Goal: Find specific page/section: Find specific page/section

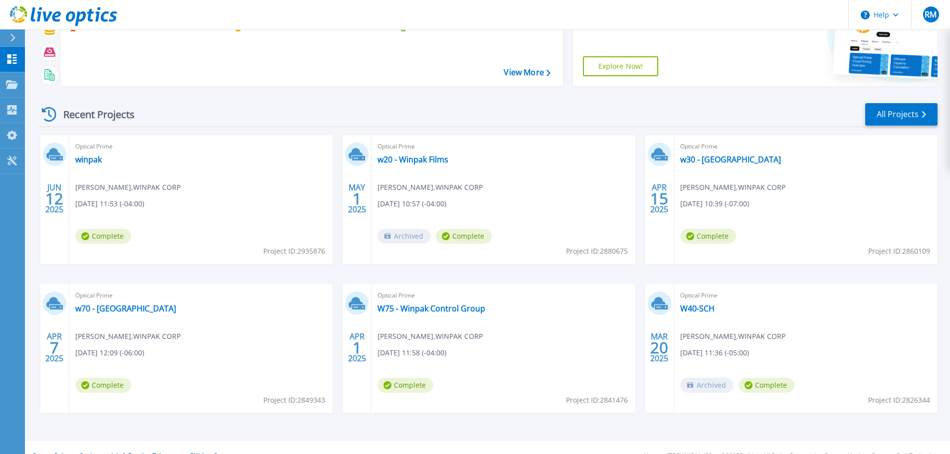
scroll to position [98, 0]
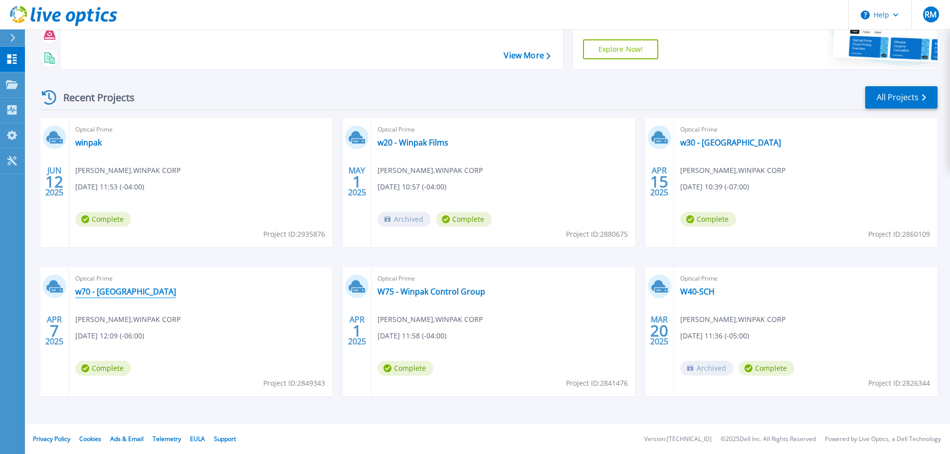
click at [90, 289] on link "w70 - [GEOGRAPHIC_DATA]" at bounding box center [125, 292] width 101 height 10
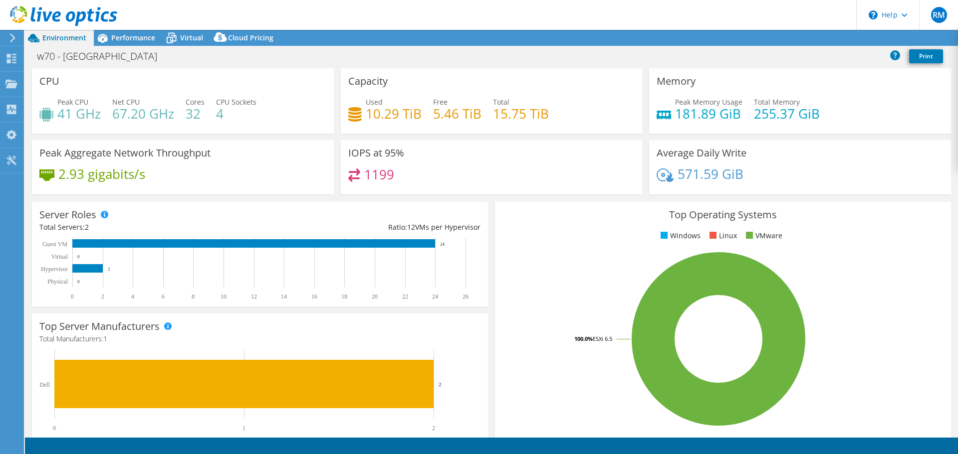
select select "USD"
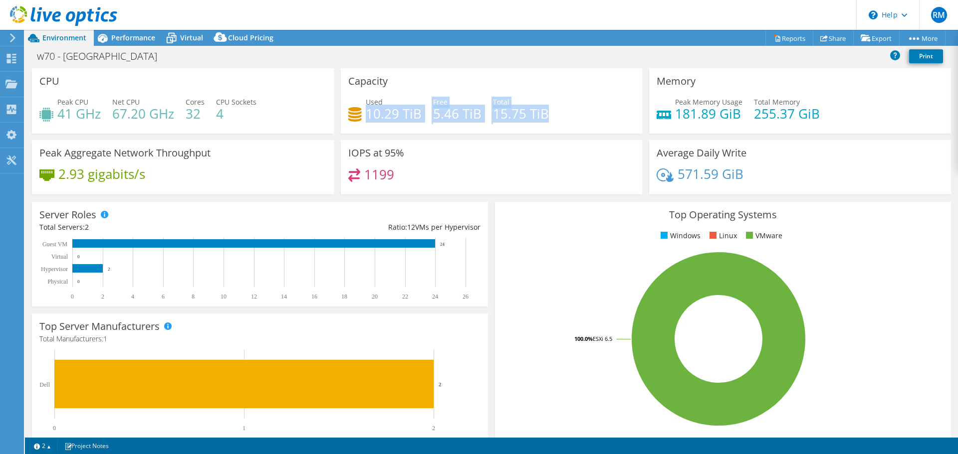
drag, startPoint x: 364, startPoint y: 112, endPoint x: 543, endPoint y: 116, distance: 179.1
click at [543, 116] on div "Used 10.29 TiB Free 5.46 TiB Total 15.75 TiB" at bounding box center [491, 113] width 287 height 32
click at [559, 119] on div "Used 10.29 TiB Free 5.46 TiB Total 15.75 TiB" at bounding box center [491, 113] width 287 height 32
drag, startPoint x: 543, startPoint y: 116, endPoint x: 366, endPoint y: 116, distance: 177.1
click at [366, 116] on div "Used 10.29 TiB Free 5.46 TiB Total 15.75 TiB" at bounding box center [491, 113] width 287 height 32
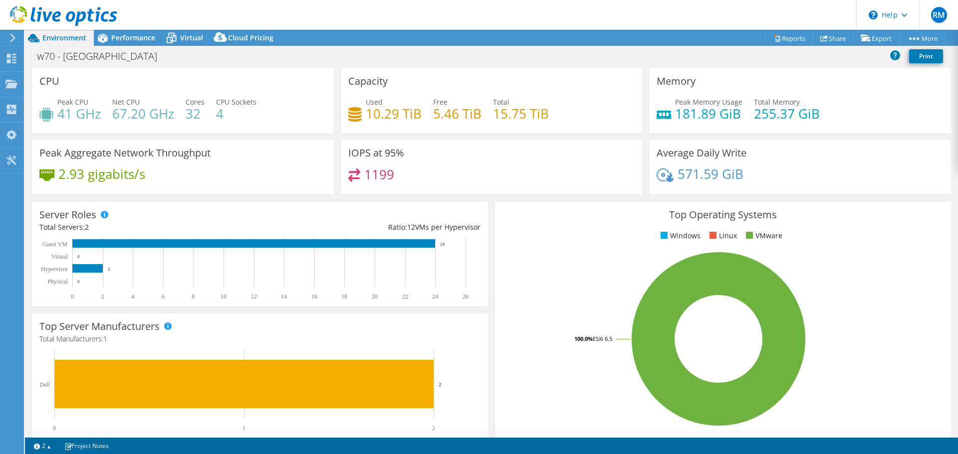
click at [557, 110] on div "Used 10.29 TiB Free 5.46 TiB Total 15.75 TiB" at bounding box center [491, 113] width 287 height 32
click at [13, 38] on icon at bounding box center [12, 37] width 7 height 9
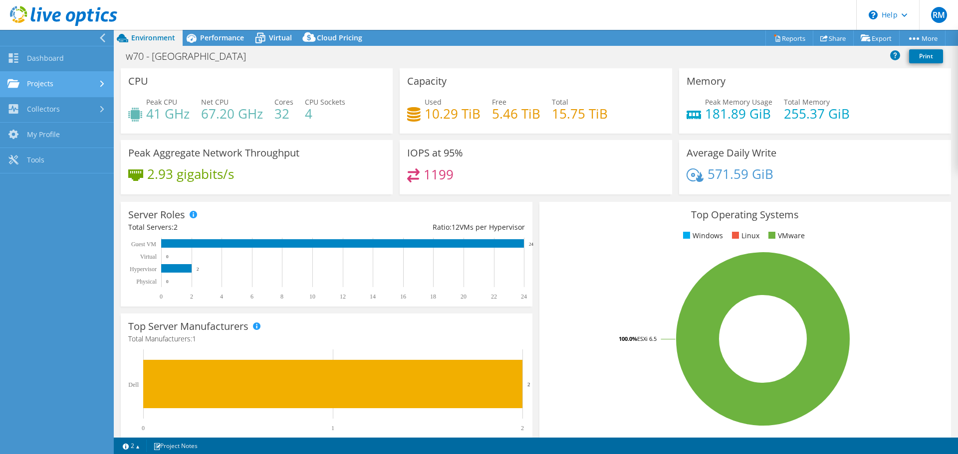
click at [55, 82] on link "Projects" at bounding box center [57, 84] width 114 height 25
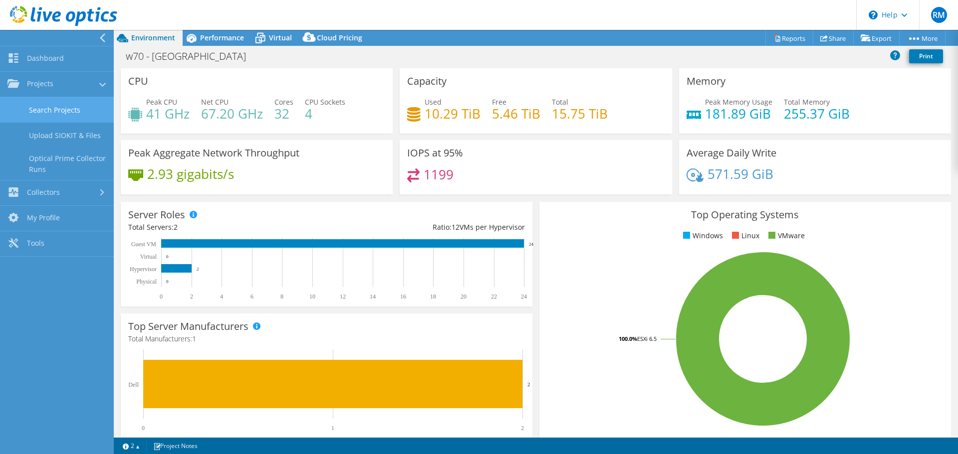
click at [72, 111] on link "Search Projects" at bounding box center [57, 109] width 114 height 25
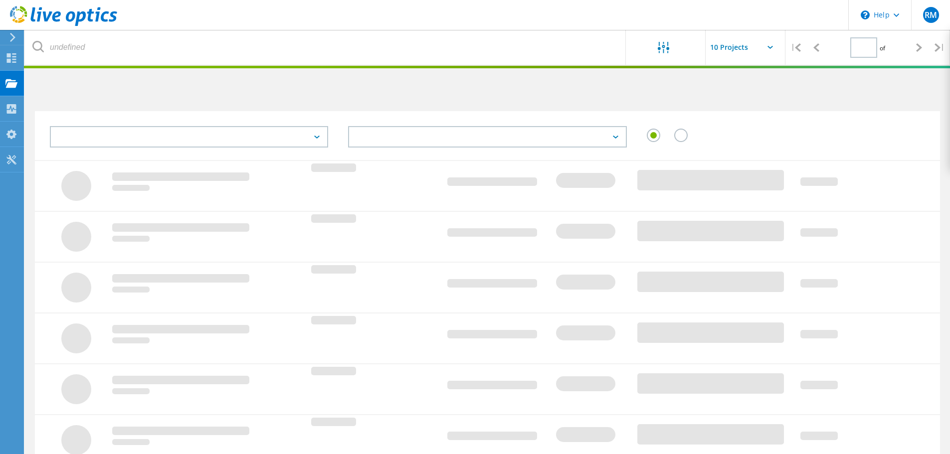
type input "1"
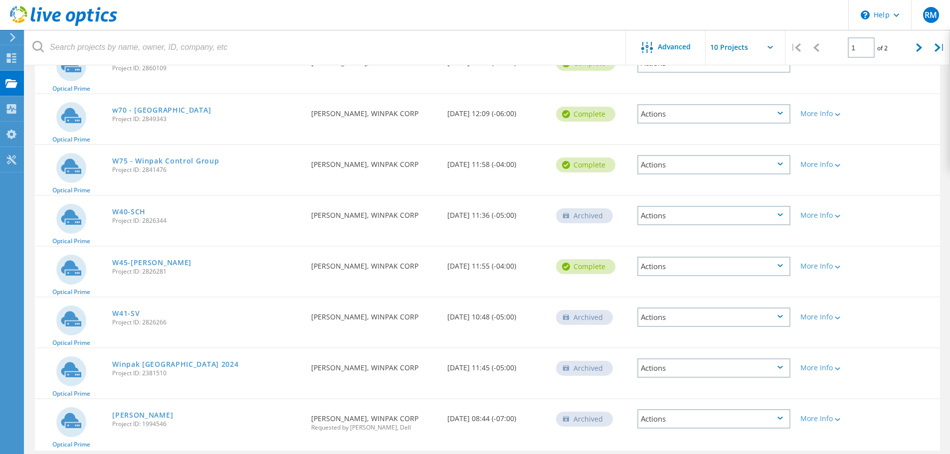
scroll to position [249, 0]
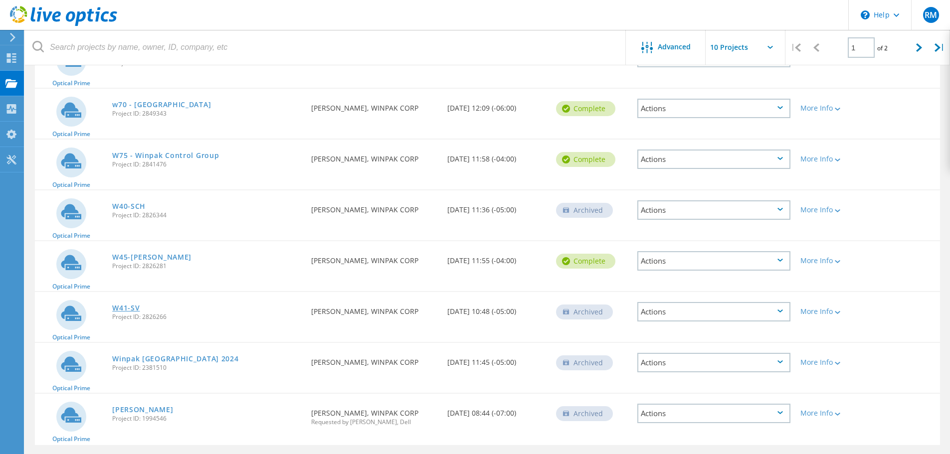
click at [130, 308] on link "W41-SV" at bounding box center [125, 308] width 27 height 7
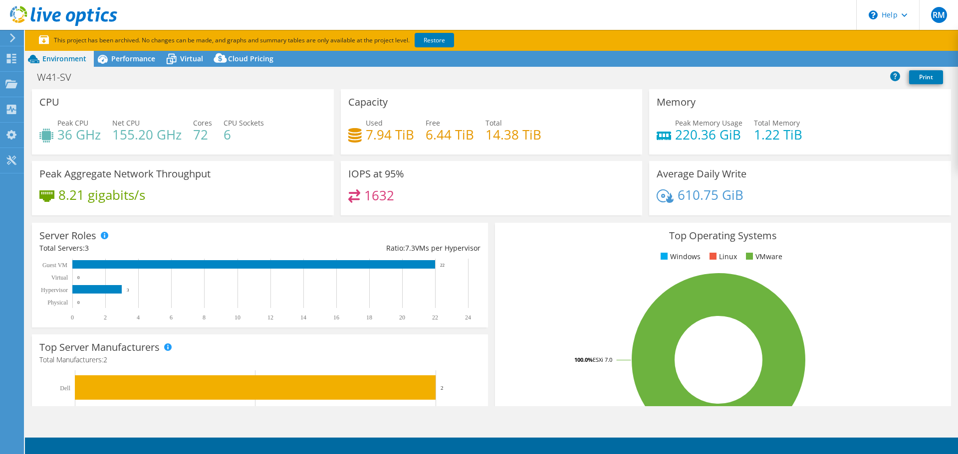
select select "USD"
drag, startPoint x: 671, startPoint y: 135, endPoint x: 735, endPoint y: 136, distance: 63.9
click at [735, 136] on h4 "220.36 GiB" at bounding box center [708, 134] width 67 height 11
click at [707, 149] on div "Peak Memory Usage 220.36 GiB Total Memory 1.22 TiB" at bounding box center [799, 134] width 287 height 32
